Goal: Task Accomplishment & Management: Use online tool/utility

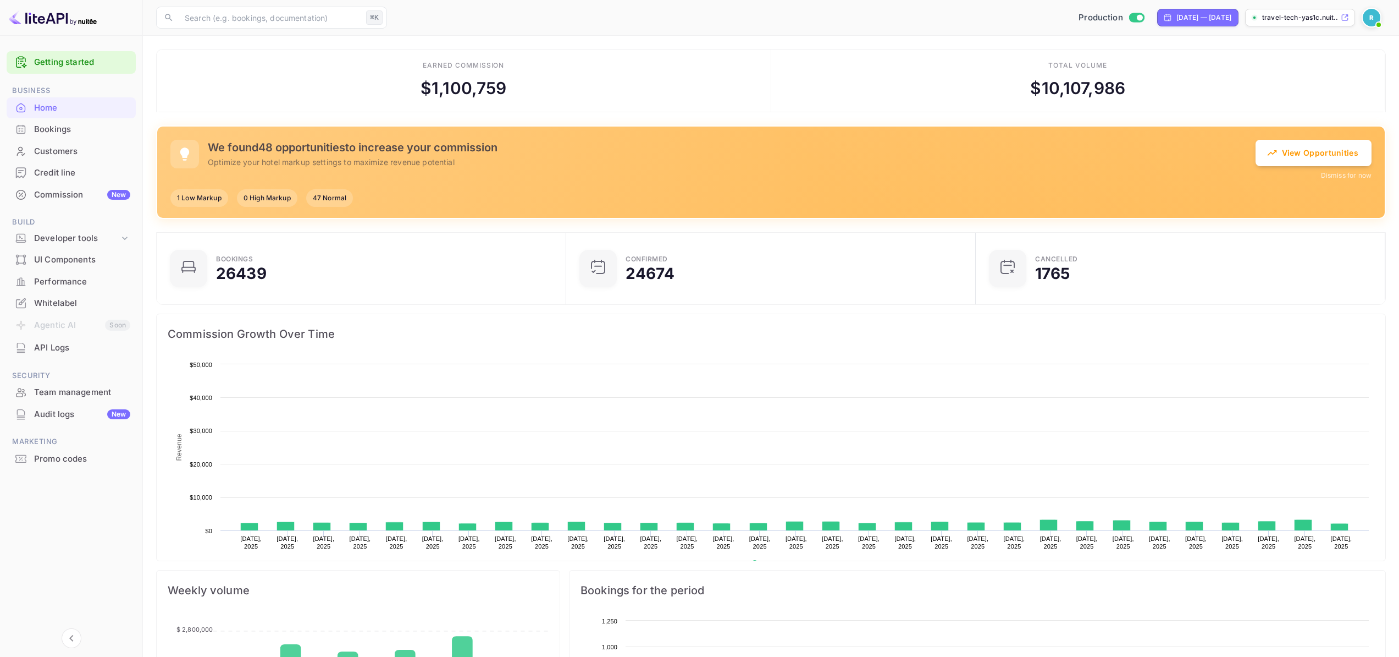
scroll to position [170, 395]
click at [74, 200] on div "Commission New" at bounding box center [82, 195] width 96 height 13
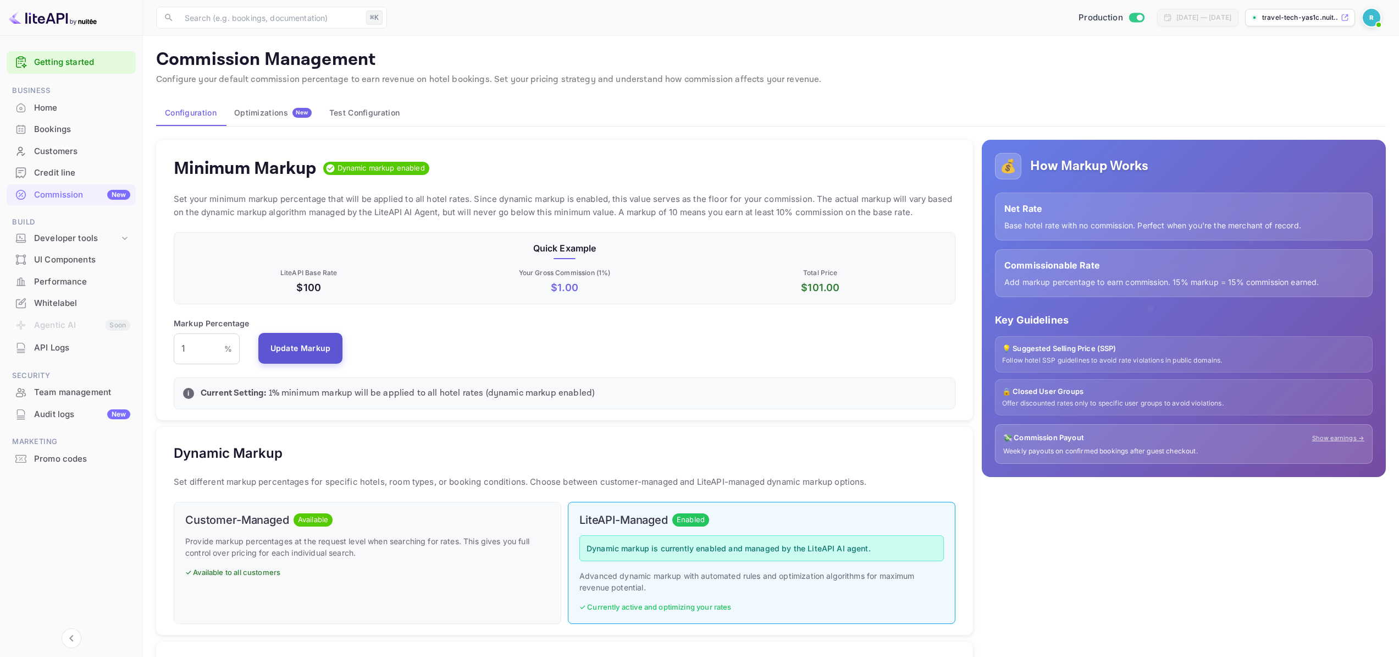
scroll to position [187, 774]
click at [269, 106] on button "Optimizations New" at bounding box center [272, 113] width 95 height 26
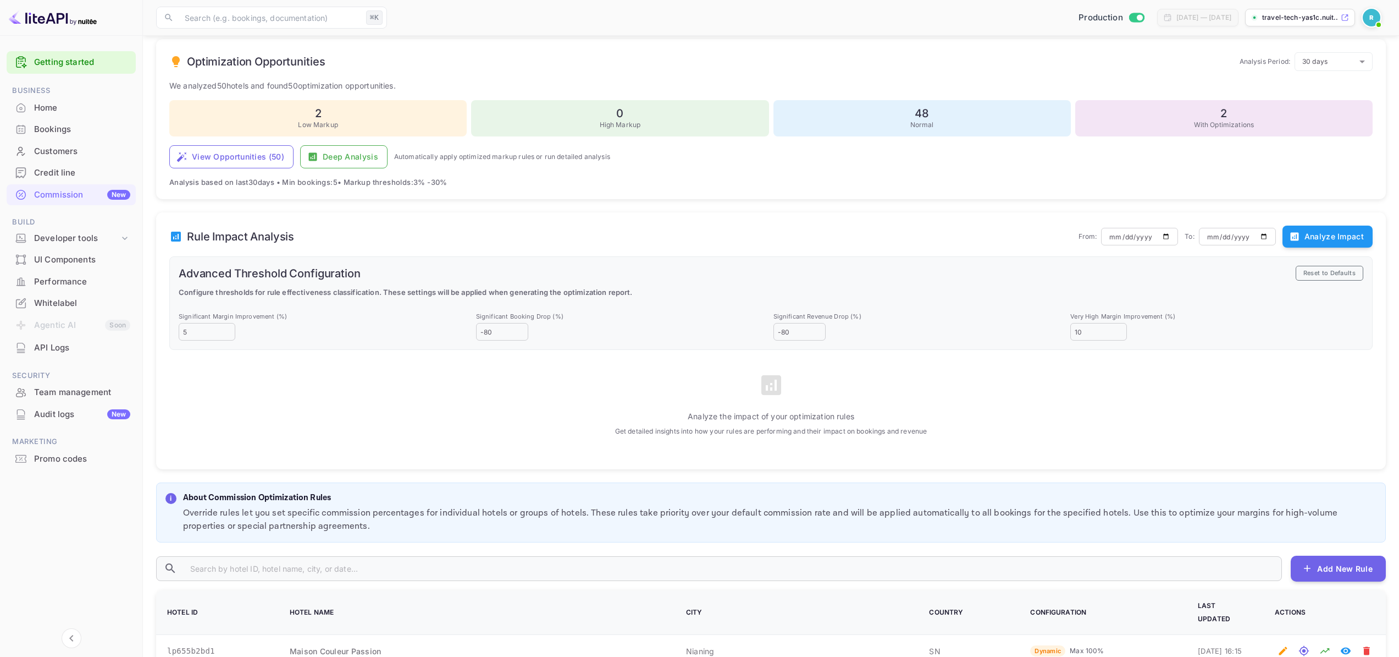
scroll to position [193, 0]
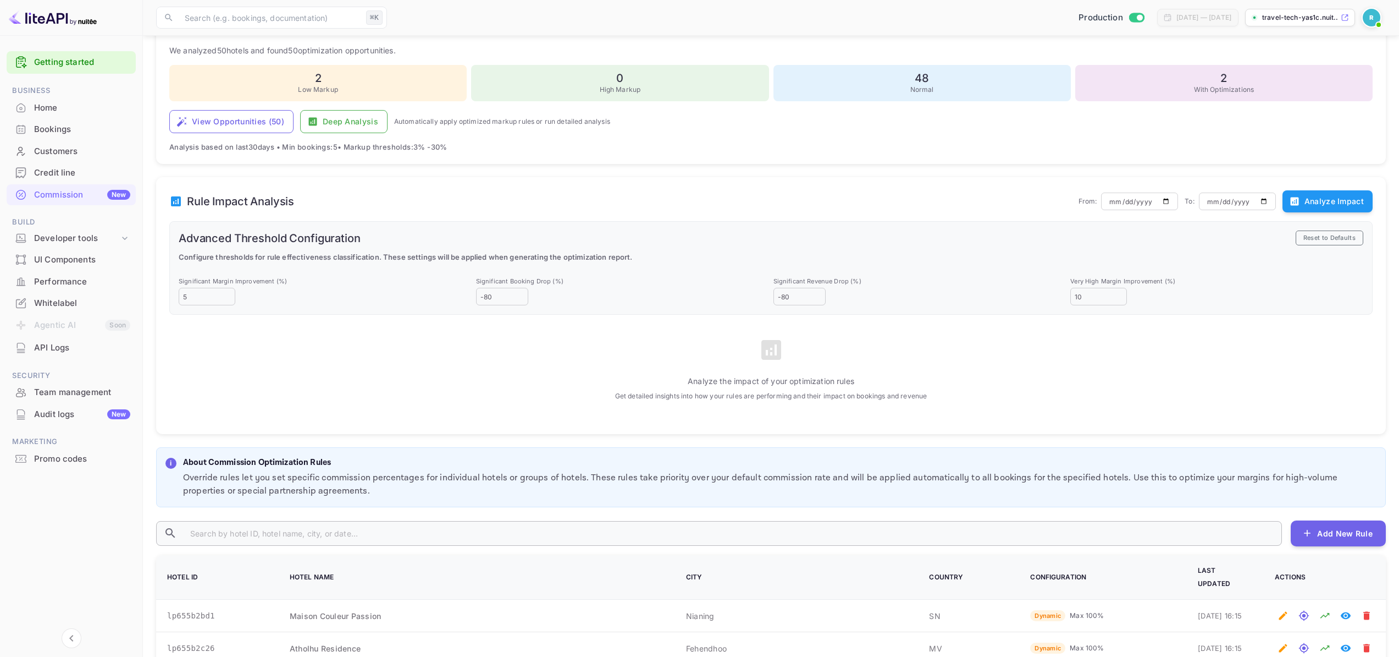
drag, startPoint x: 257, startPoint y: 519, endPoint x: 257, endPoint y: 525, distance: 6.6
click at [257, 526] on input "text" at bounding box center [731, 533] width 1101 height 24
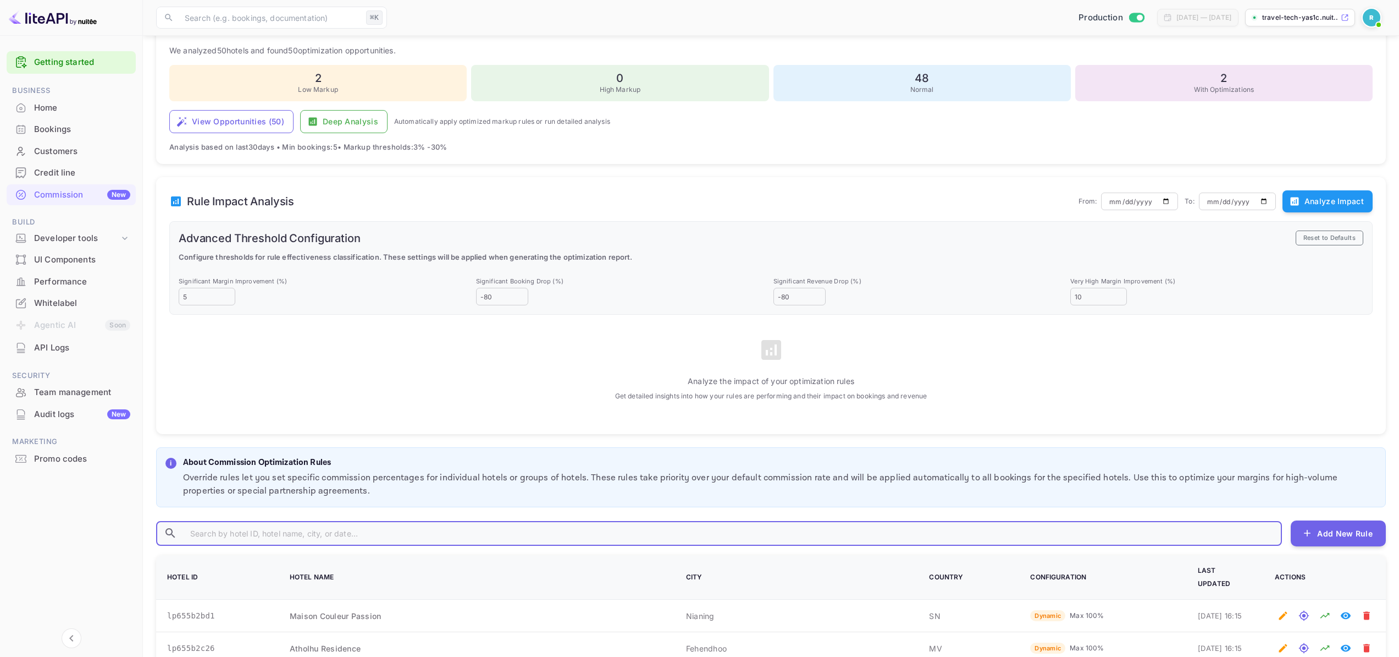
paste input "lp1bee8"
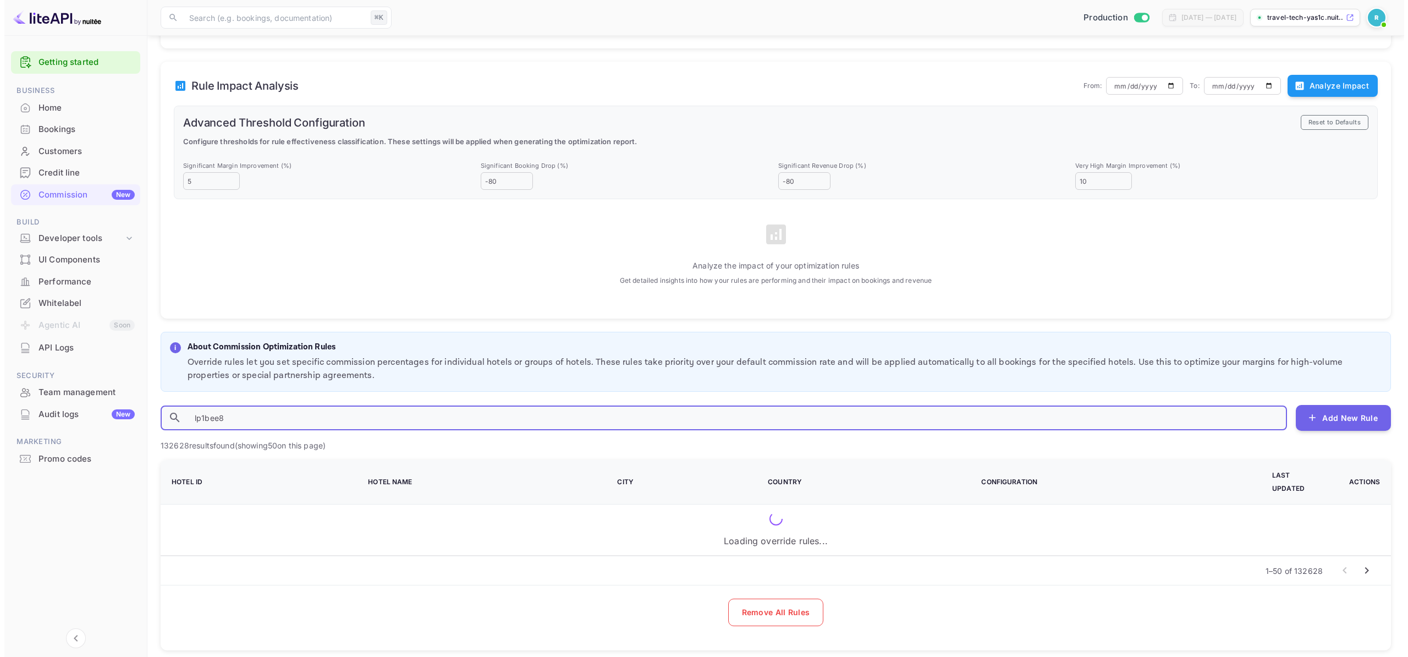
scroll to position [0, 0]
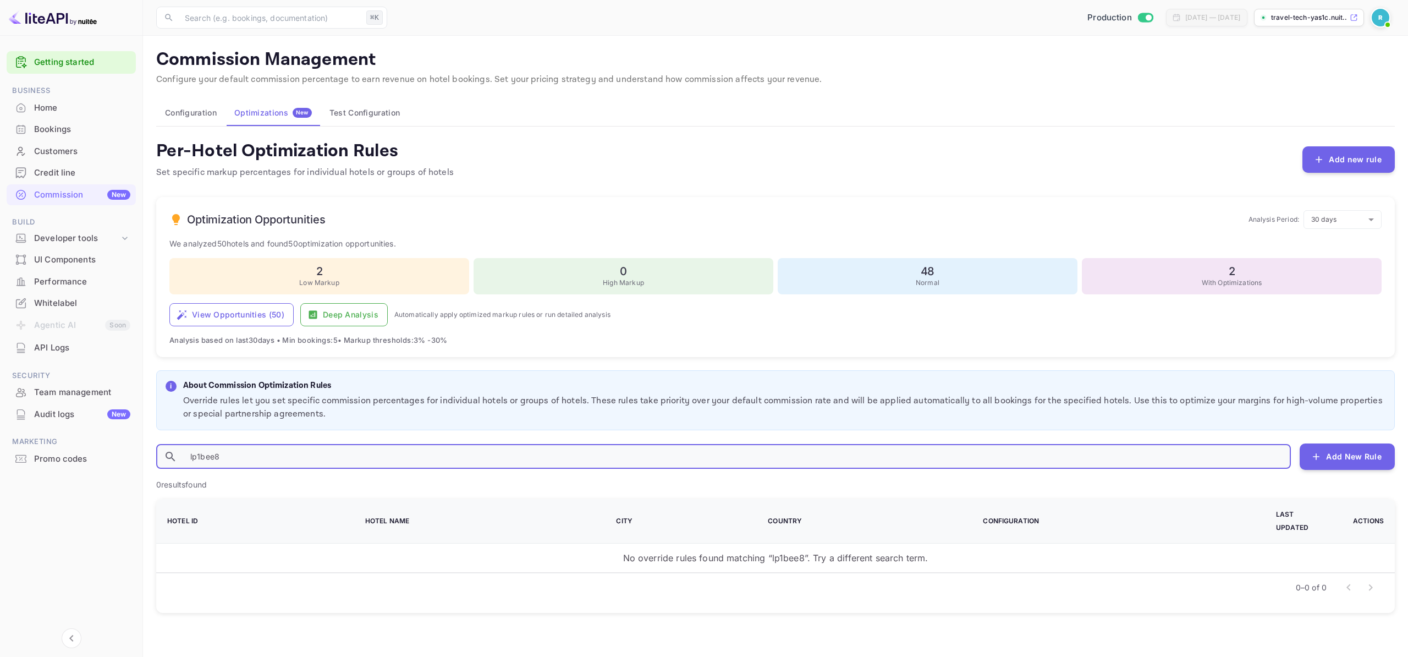
type input "lp1bee8"
